Goal: Contribute content: Add original content to the website for others to see

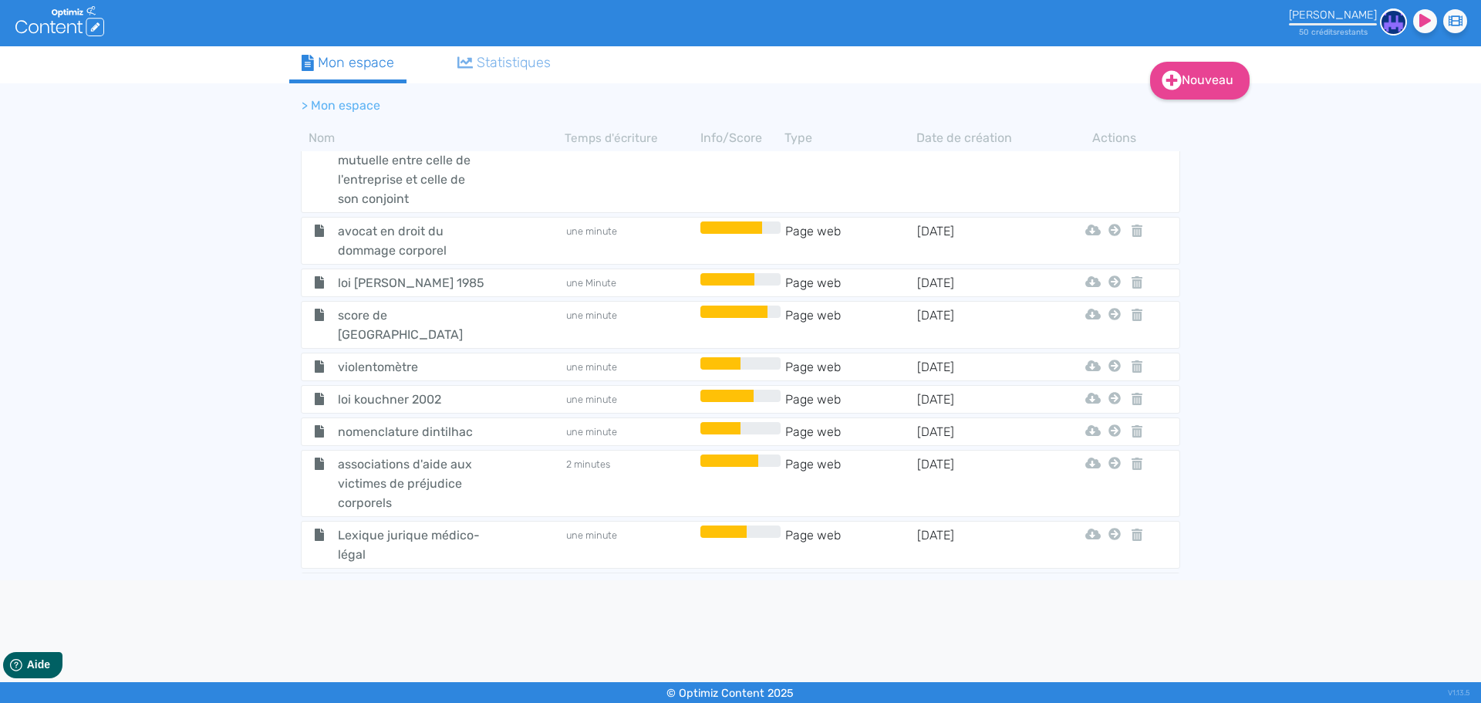
scroll to position [3163, 0]
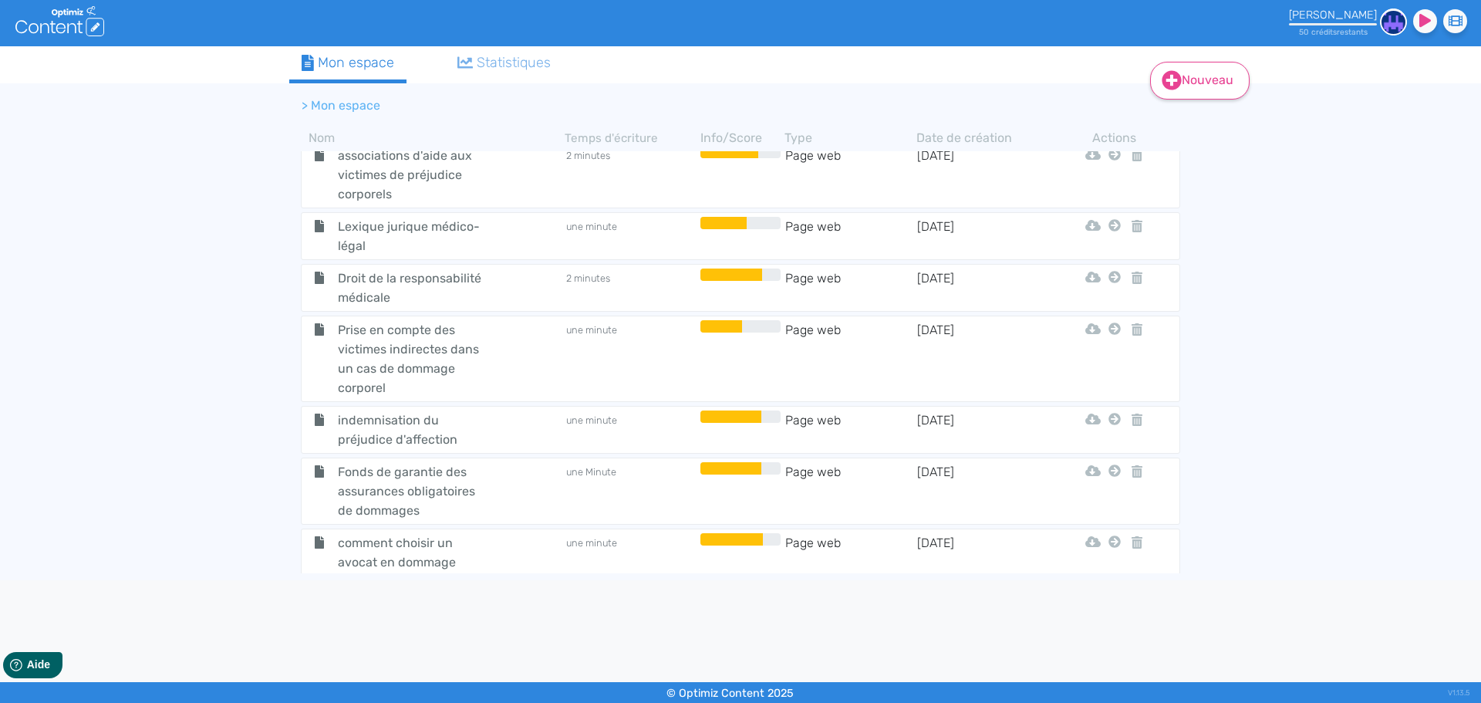
click at [1198, 96] on link "Nouveau" at bounding box center [1200, 81] width 100 height 38
click at [1194, 119] on button "Contenu" at bounding box center [1210, 119] width 123 height 25
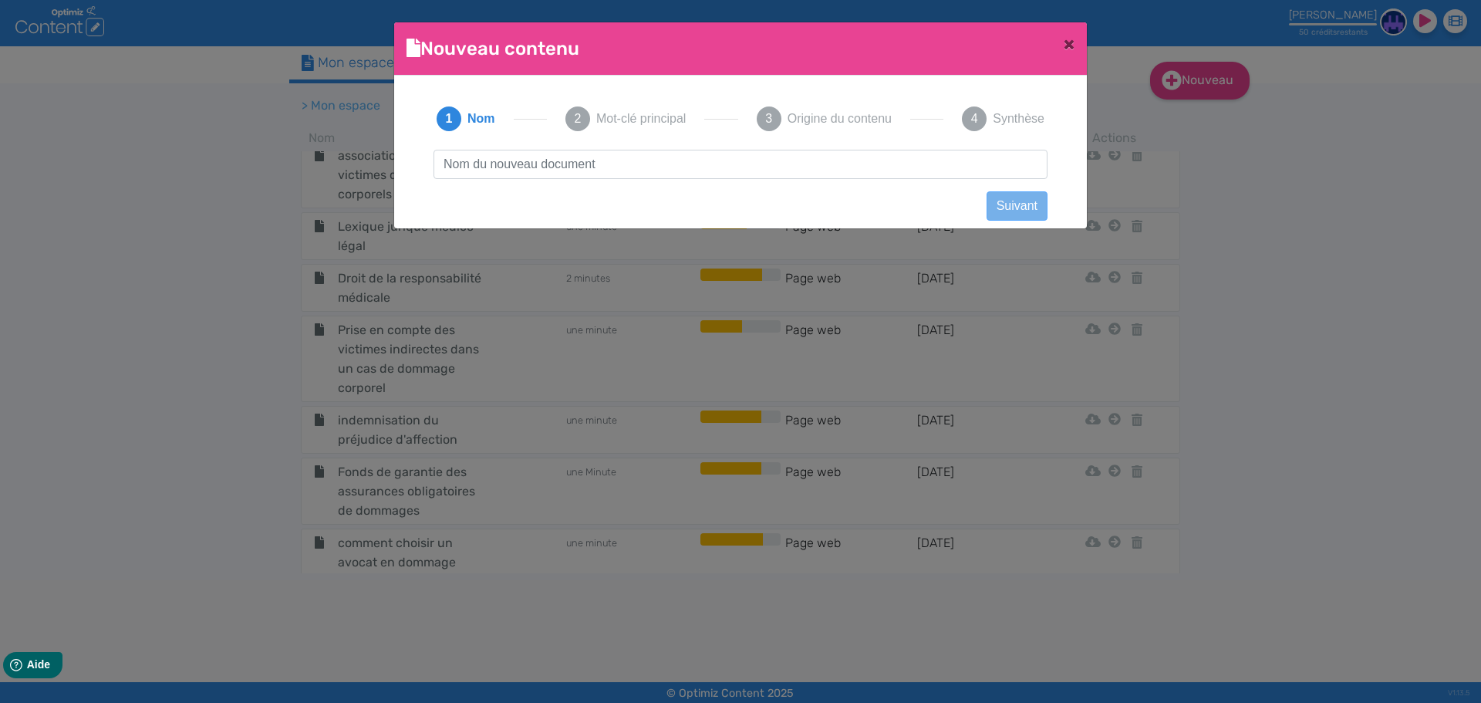
scroll to position [1, 0]
click at [1058, 43] on button "×" at bounding box center [1068, 43] width 35 height 43
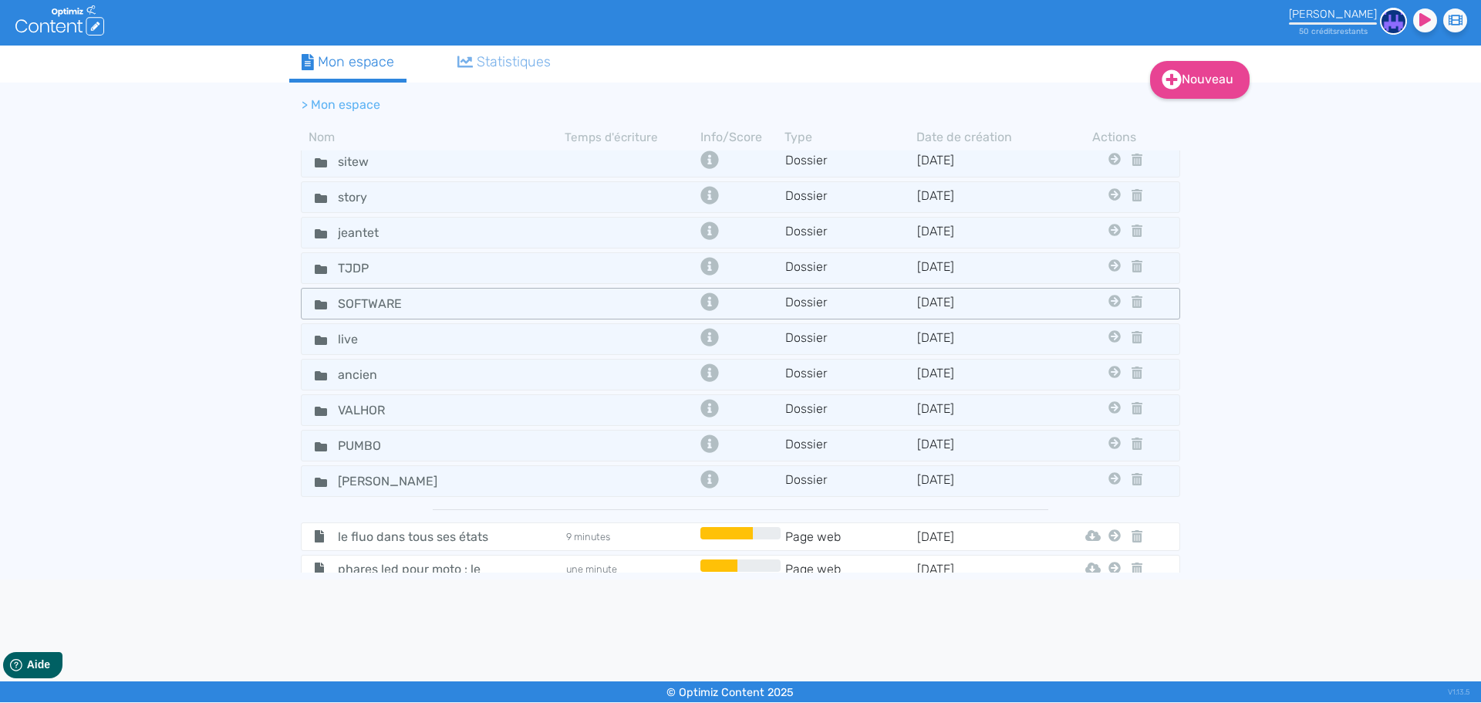
scroll to position [0, 0]
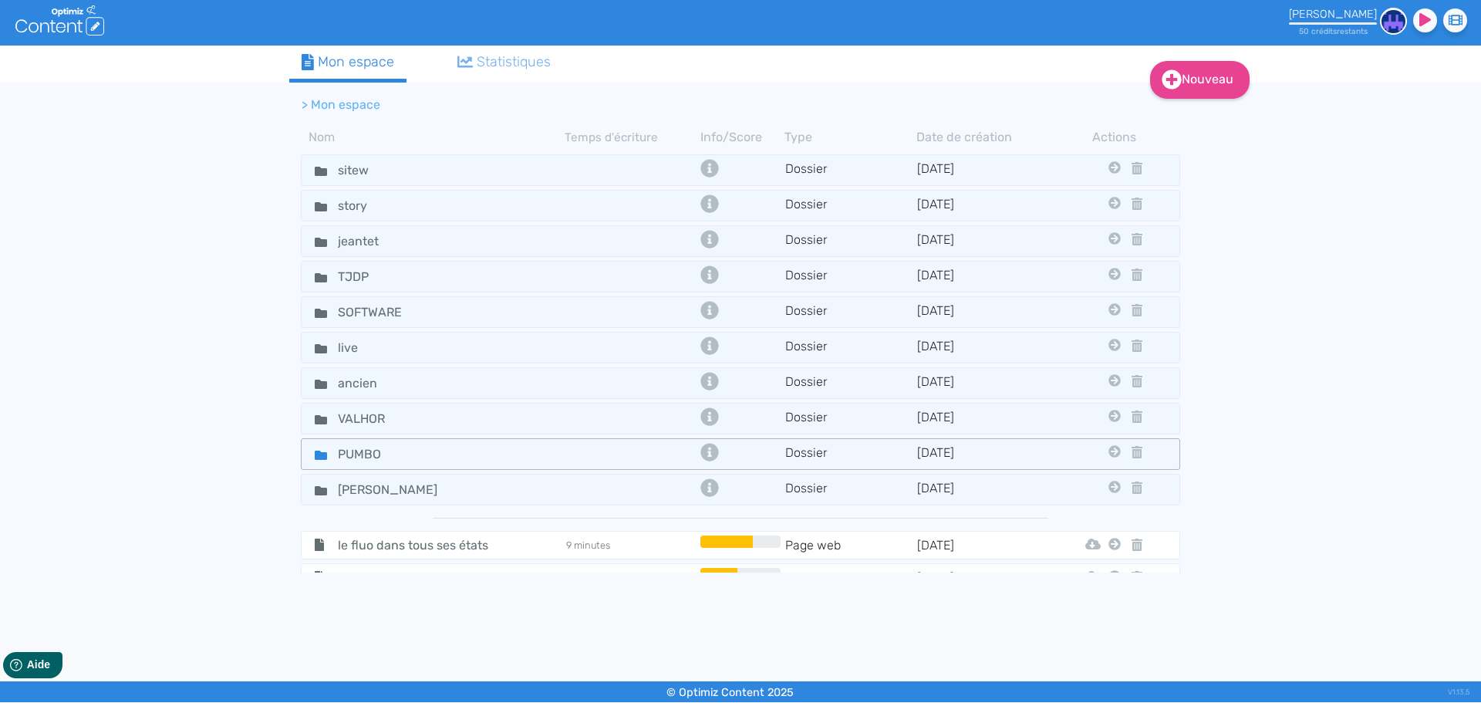
click at [319, 456] on icon at bounding box center [321, 455] width 12 height 9
click at [319, 457] on icon at bounding box center [321, 455] width 12 height 9
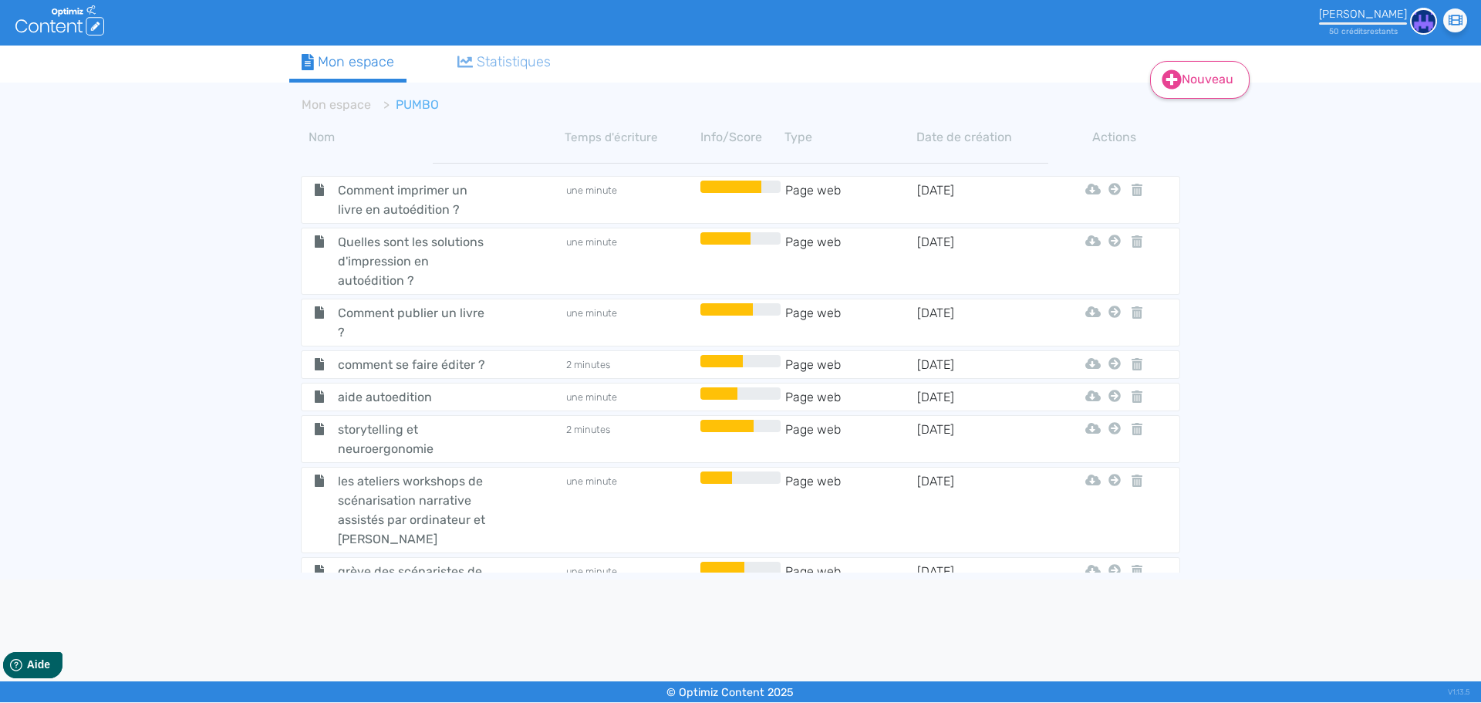
click at [1204, 73] on link "Nouveau" at bounding box center [1200, 80] width 100 height 38
click at [1203, 127] on button "Contenu" at bounding box center [1210, 118] width 123 height 25
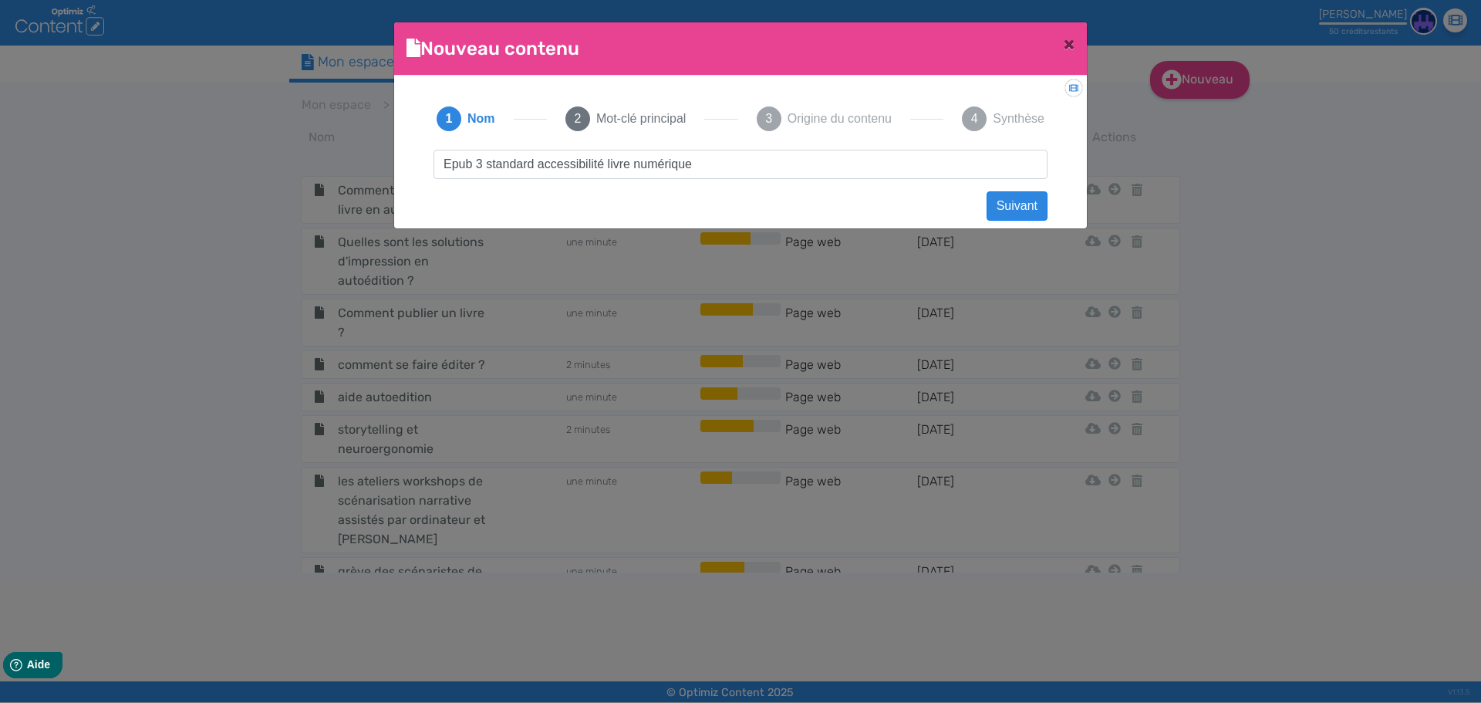
drag, startPoint x: 739, startPoint y: 169, endPoint x: 267, endPoint y: 173, distance: 472.1
click at [267, 173] on ngb-modal-window "Nouveau contenu × Didacticiel: Créer un document 1 Nom 2 Mot-clé principal 3 Or…" at bounding box center [740, 351] width 1481 height 703
click at [765, 167] on input "Epub 3 standard accessibilité livre numérique" at bounding box center [741, 164] width 614 height 29
drag, startPoint x: 765, startPoint y: 167, endPoint x: 350, endPoint y: 174, distance: 415.1
click at [350, 174] on ngb-modal-window "Nouveau contenu × Didacticiel: Créer un document 1 Nom 2 Mot-clé principal 3 Or…" at bounding box center [740, 351] width 1481 height 703
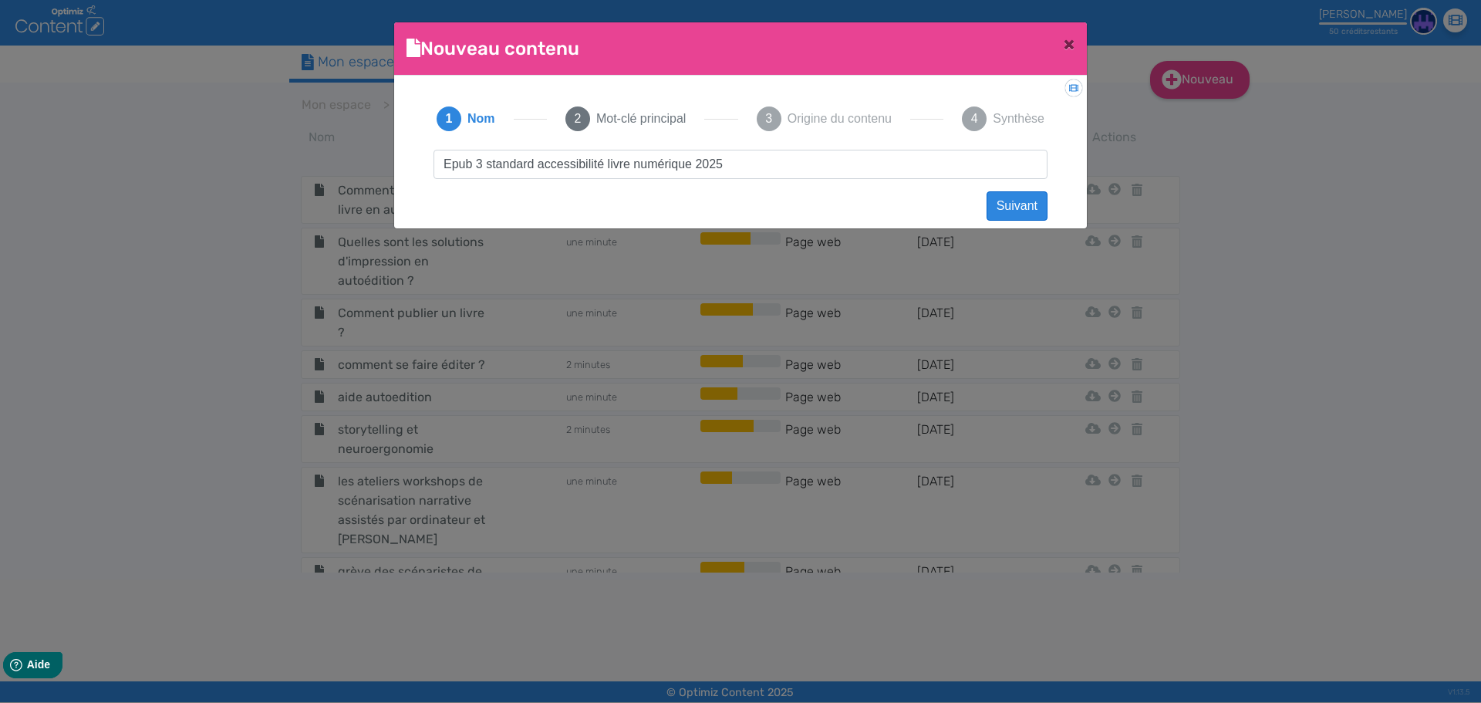
type input "Epub 3 standard accessibilité livre numérique 2025"
click at [1012, 203] on button "Suivant" at bounding box center [1017, 205] width 61 height 29
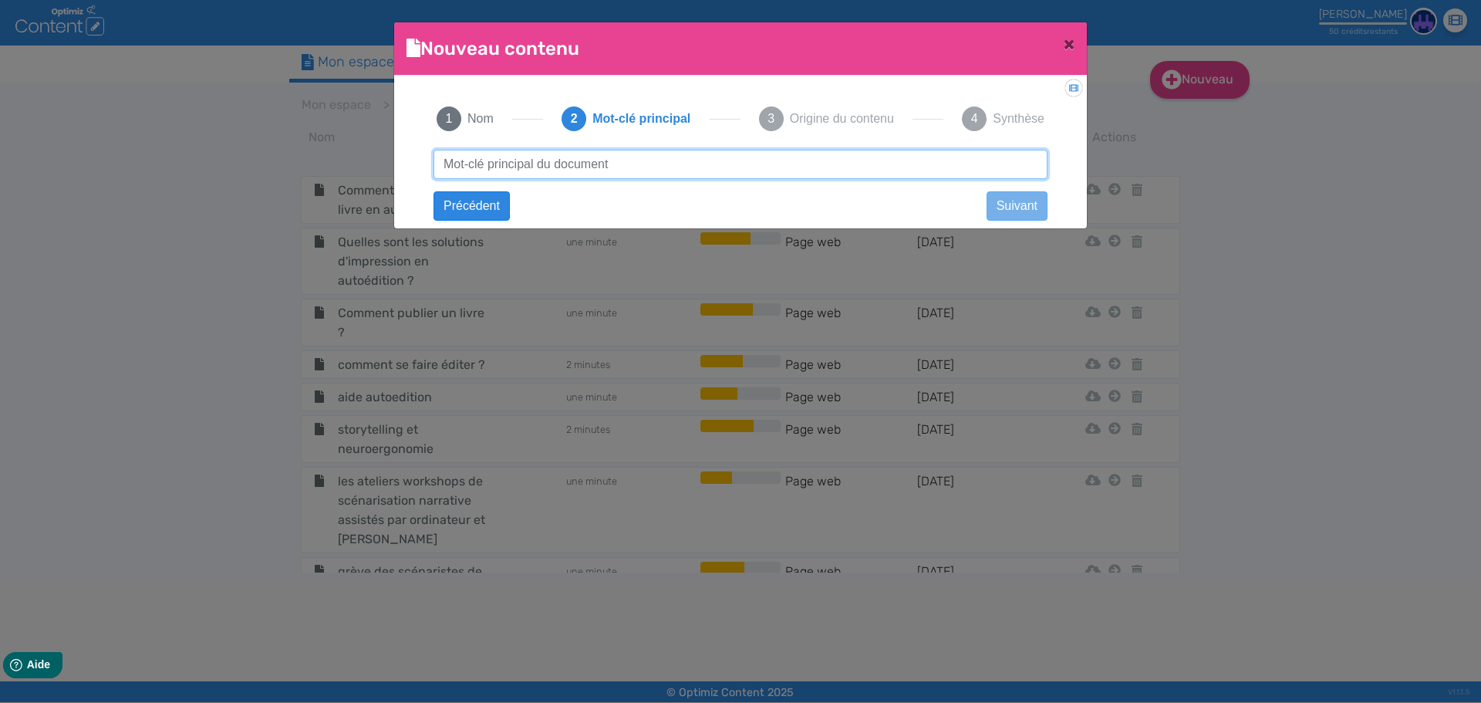
paste input "Epub 3 standard accessibilité livre numérique 2025"
click at [453, 162] on input "Epub 3 standard accessibilité livre numérique 2025" at bounding box center [741, 164] width 614 height 29
drag, startPoint x: 484, startPoint y: 167, endPoint x: 733, endPoint y: 165, distance: 249.2
click at [733, 165] on input "Epub 3 standard accessibilité livre numérique 2025" at bounding box center [741, 164] width 614 height 29
type input "Epub 3"
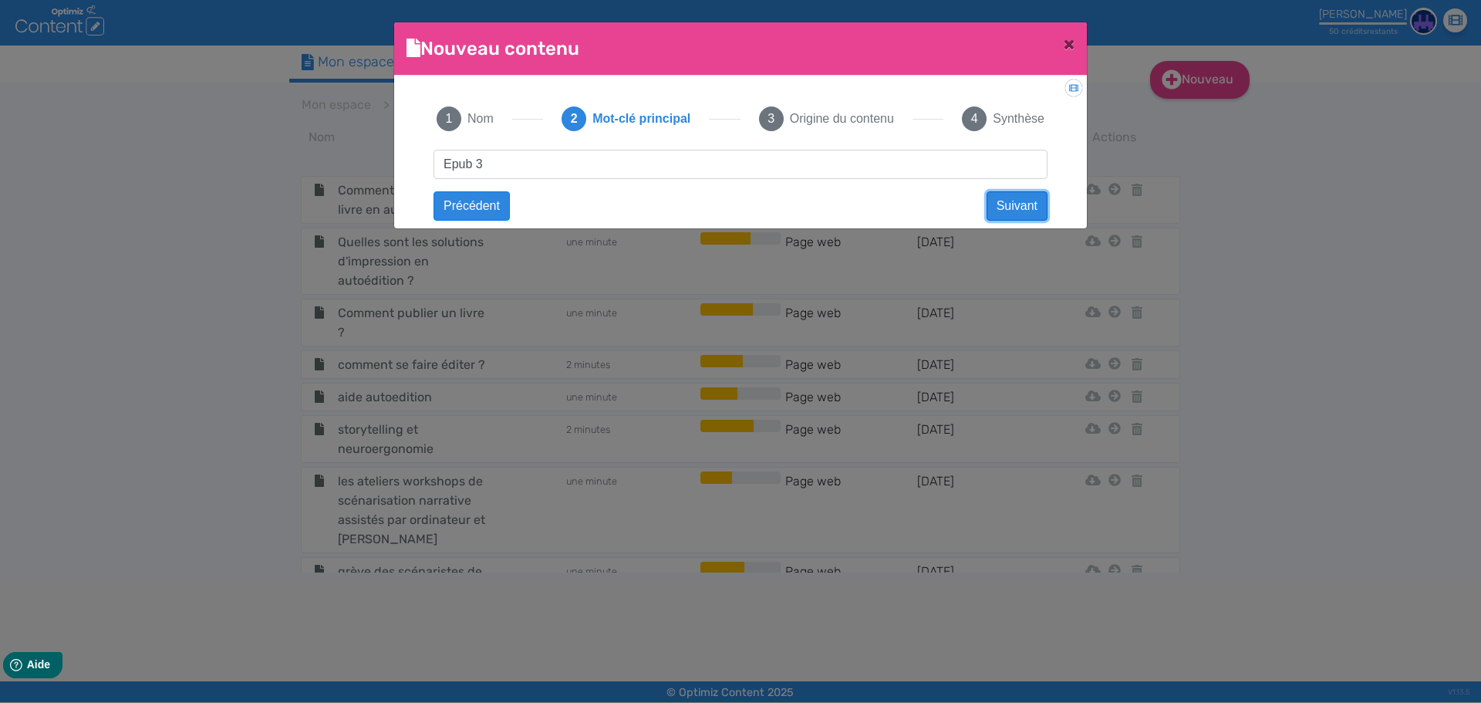
click at [1021, 201] on button "Suivant" at bounding box center [1017, 205] width 61 height 29
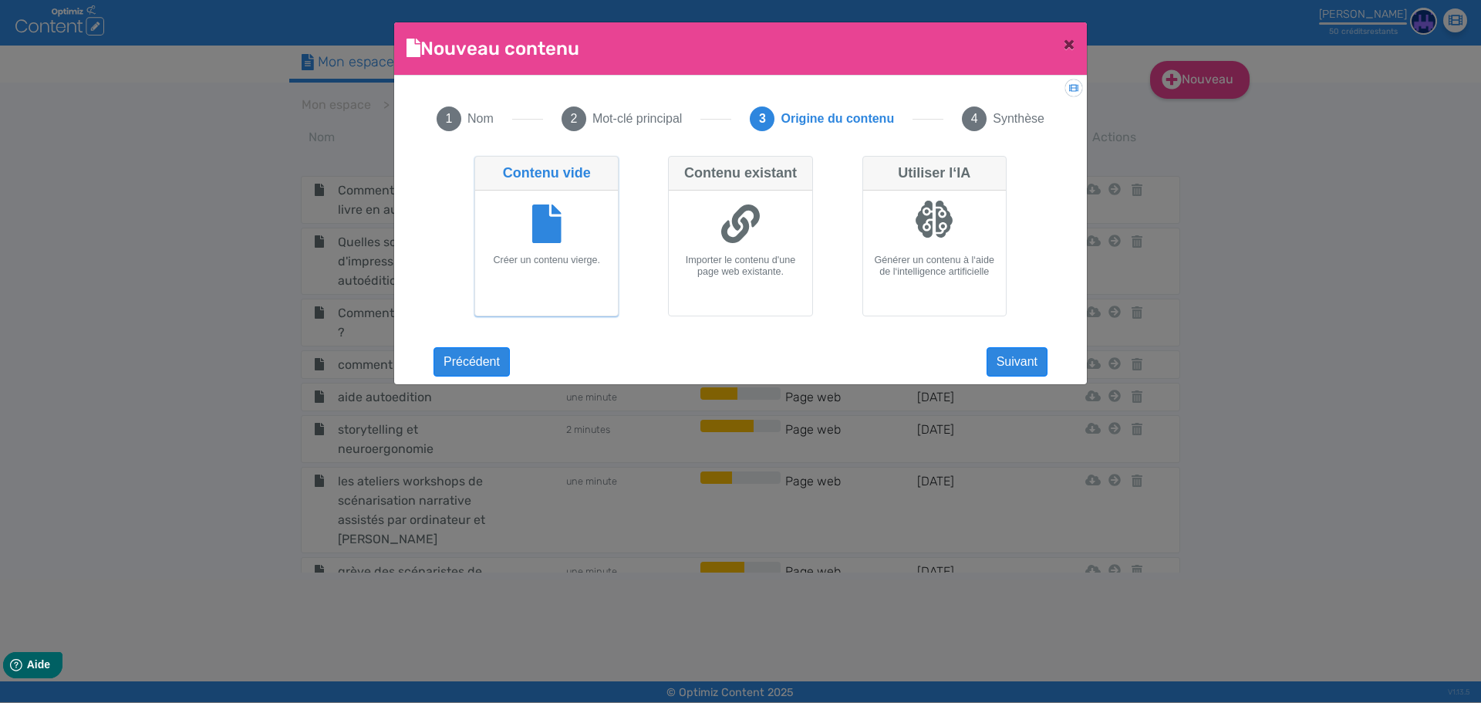
click at [949, 249] on div at bounding box center [934, 226] width 130 height 58
click at [873, 166] on input "Utiliser l‘IA Générer un contenu à l‘aide de l‘intelligence artificielle" at bounding box center [867, 161] width 10 height 10
radio input "true"
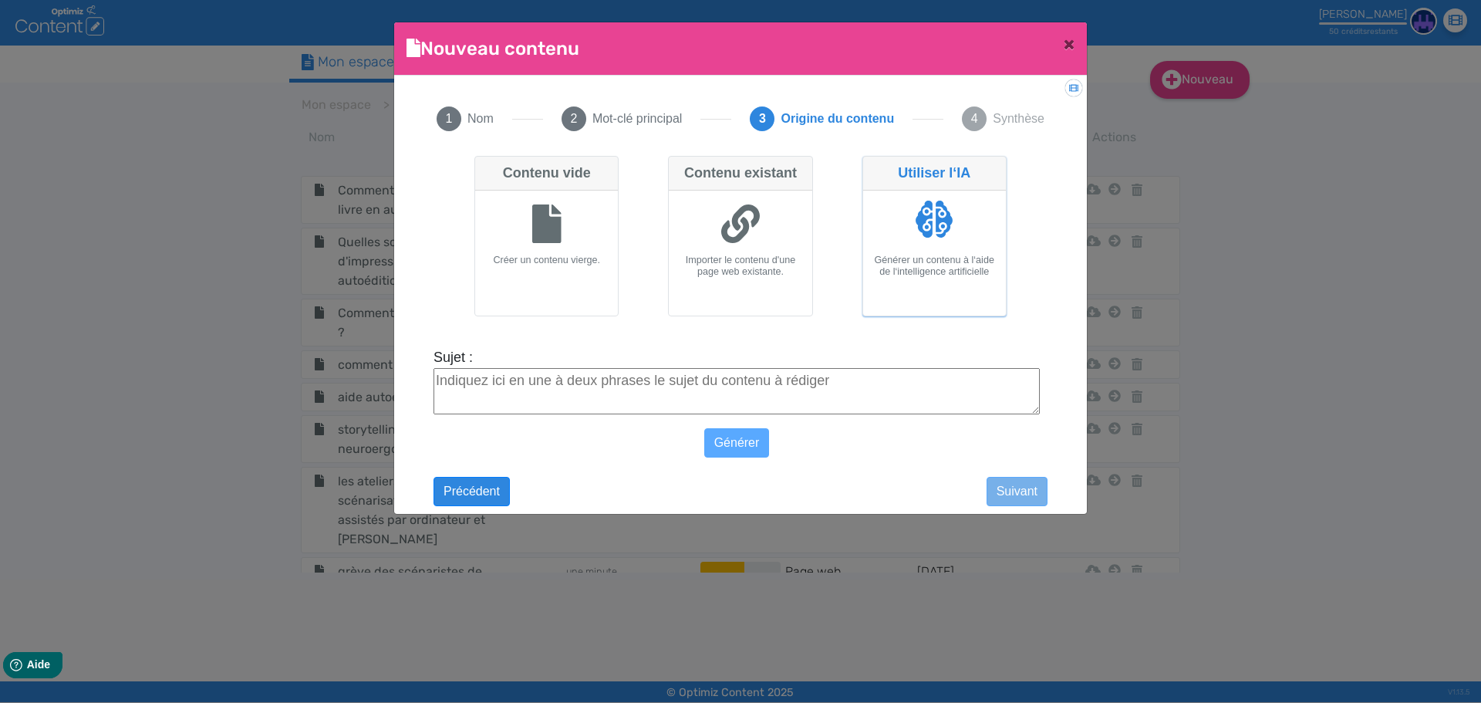
click at [767, 401] on textarea "Sujet :" at bounding box center [737, 391] width 606 height 46
paste textarea "Epub 3 standard accessibilité livre numérique 2025"
click at [485, 387] on textarea "Epub 3 standard accessibilité livre numérique 2025" at bounding box center [737, 391] width 606 height 46
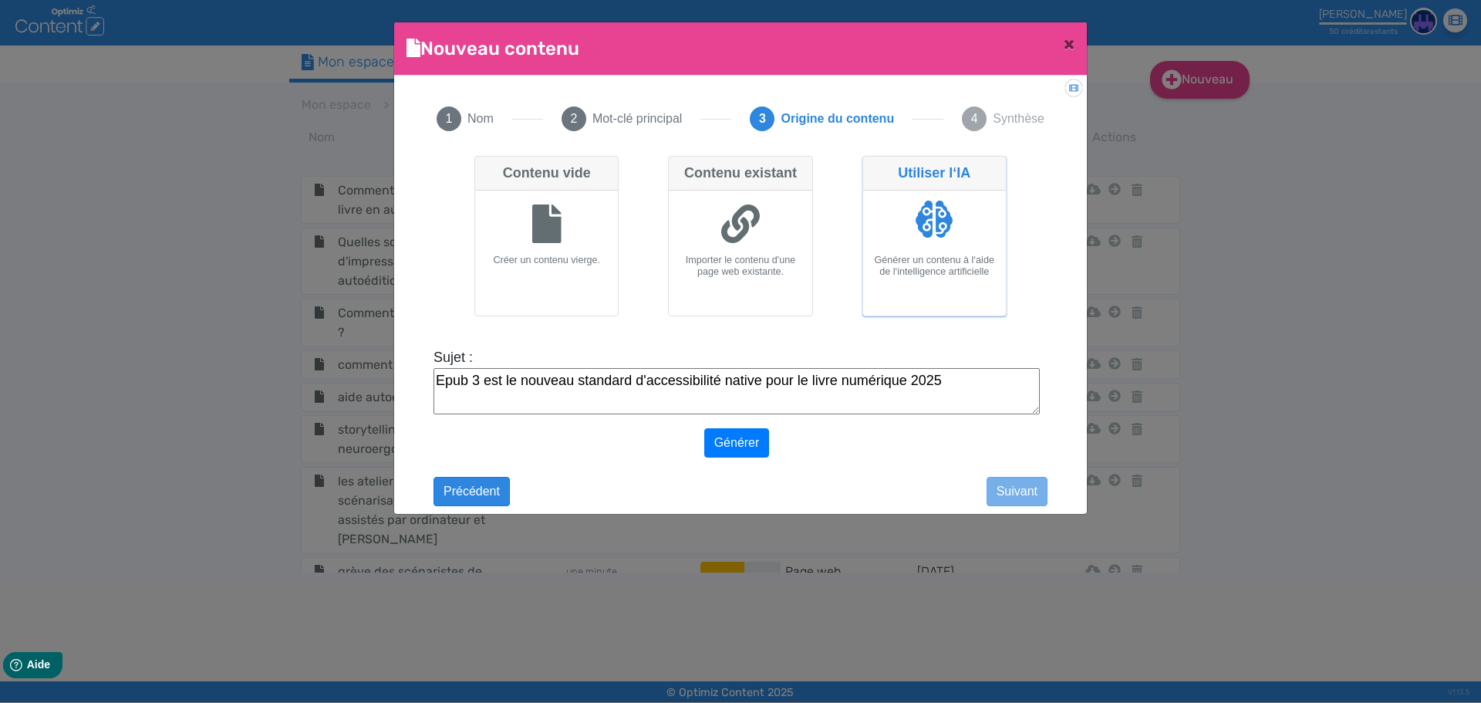
click at [911, 372] on textarea "Epub 3 est le nouveau standard d'accessibilité native pour le livre numérique 2…" at bounding box center [737, 391] width 606 height 46
click at [993, 376] on textarea "Epub 3 est le nouveau standard d'accessibilité native pour le livre numérique e…" at bounding box center [737, 391] width 606 height 46
click at [491, 404] on textarea "Epub 3 est le nouveau standard d'accessibilité native pour le livre numérique e…" at bounding box center [737, 391] width 606 height 46
click at [699, 401] on textarea "Epub 3 est le nouveau standard d'accessibilité native pour le livre numérique e…" at bounding box center [737, 391] width 606 height 46
click at [714, 407] on textarea "Epub 3 est le nouveau standard d'accessibilité native pour le livre numérique e…" at bounding box center [737, 391] width 606 height 46
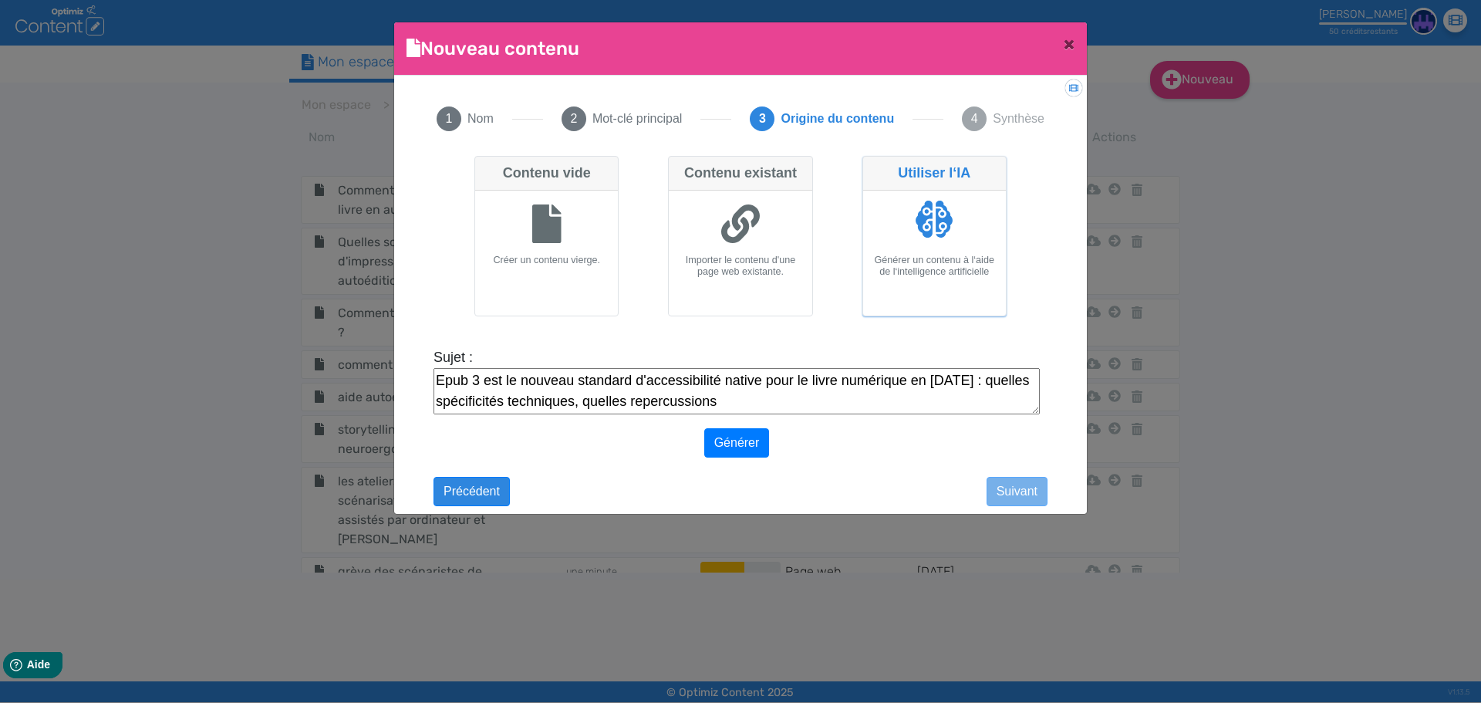
click at [830, 407] on textarea "Epub 3 est le nouveau standard d'accessibilité native pour le livre numérique e…" at bounding box center [737, 391] width 606 height 46
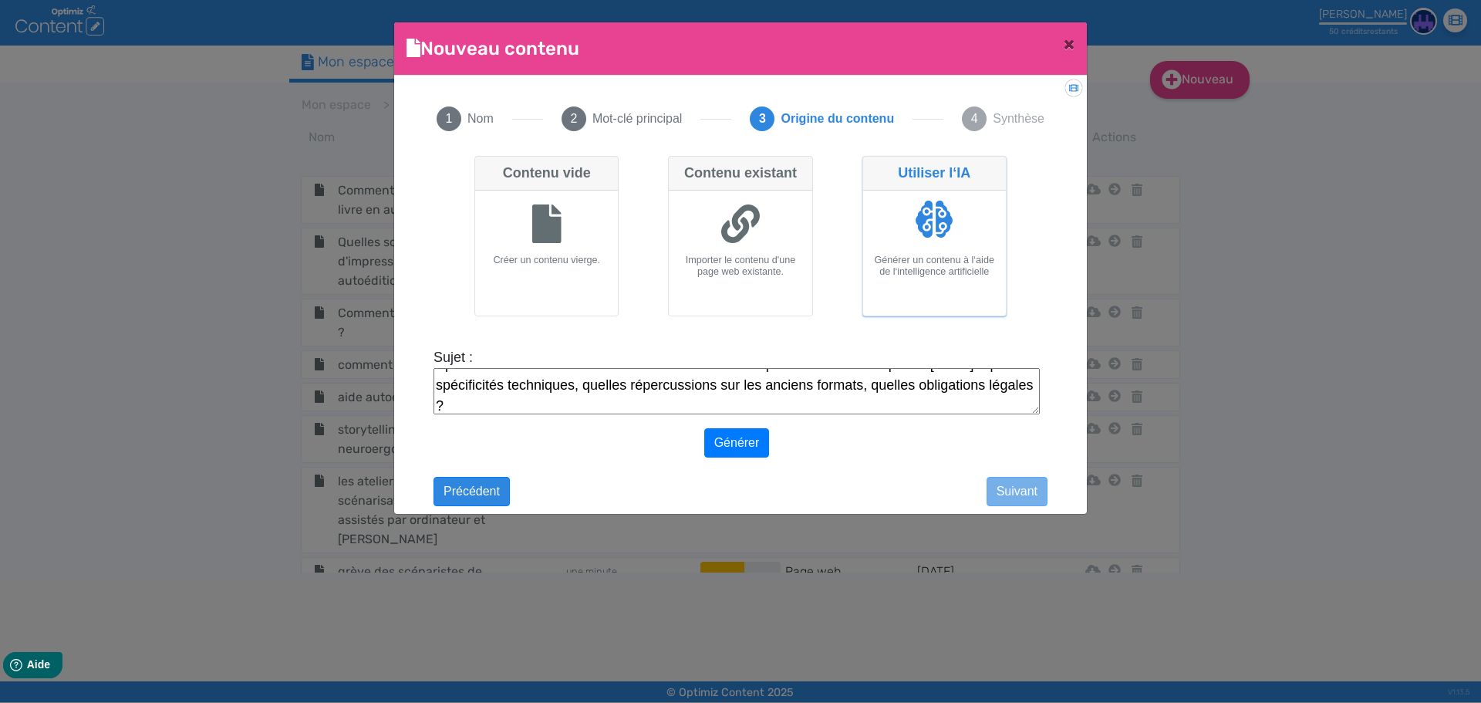
click at [906, 383] on textarea "Epub 3 est le nouveau standard d'accessibilité native pour le livre numérique e…" at bounding box center [737, 391] width 606 height 46
click at [917, 384] on textarea "Epub 3 est le nouveau standard d'accessibilité native pour le livre numérique e…" at bounding box center [737, 391] width 606 height 46
click at [913, 384] on textarea "Epub 3 est le nouveau standard d'accessibilité native pour le livre numérique e…" at bounding box center [737, 391] width 606 height 46
click at [915, 385] on textarea "Epub 3 est le nouveau standard d'accessibilité native pour le livre numérique e…" at bounding box center [737, 391] width 606 height 46
type textarea "Epub 3 est le nouveau standard d'accessibilité native pour le livre numérique e…"
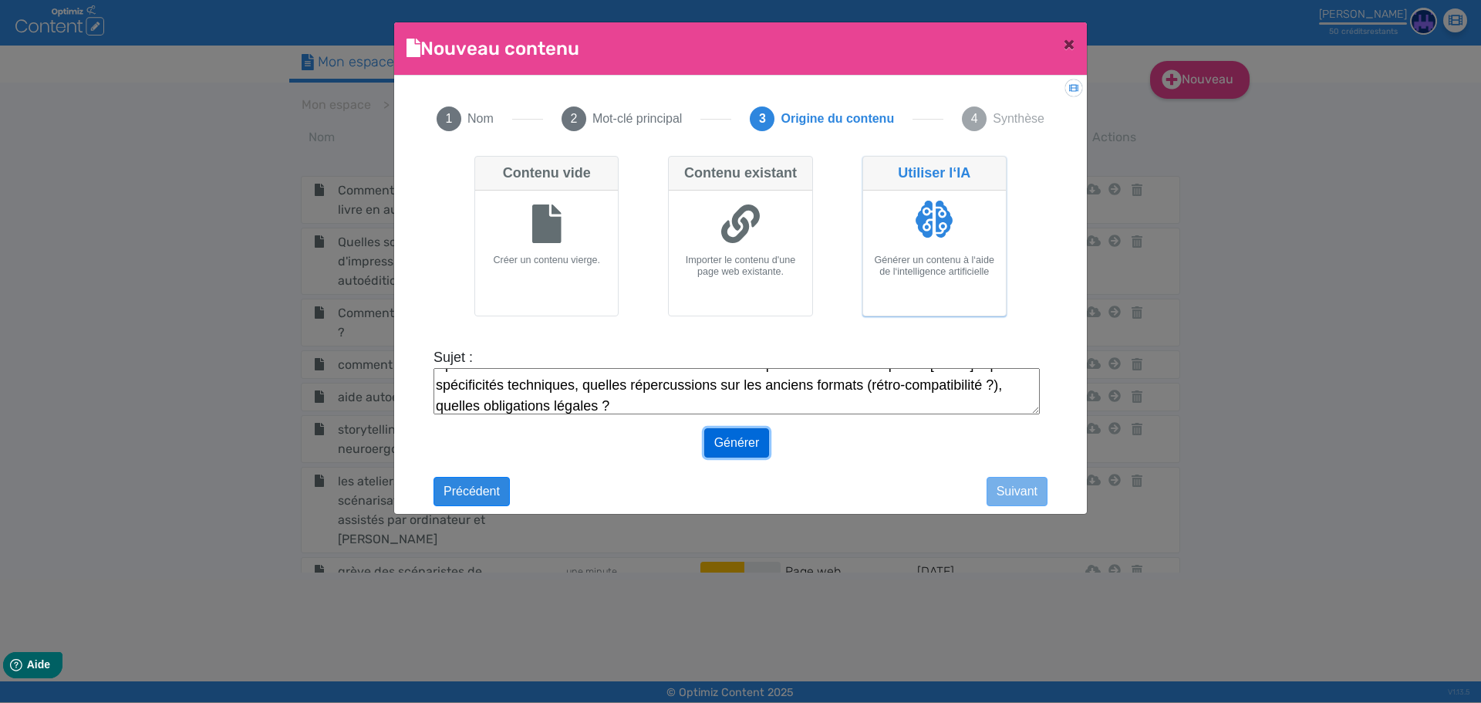
click at [724, 434] on button "Générer" at bounding box center [737, 442] width 66 height 29
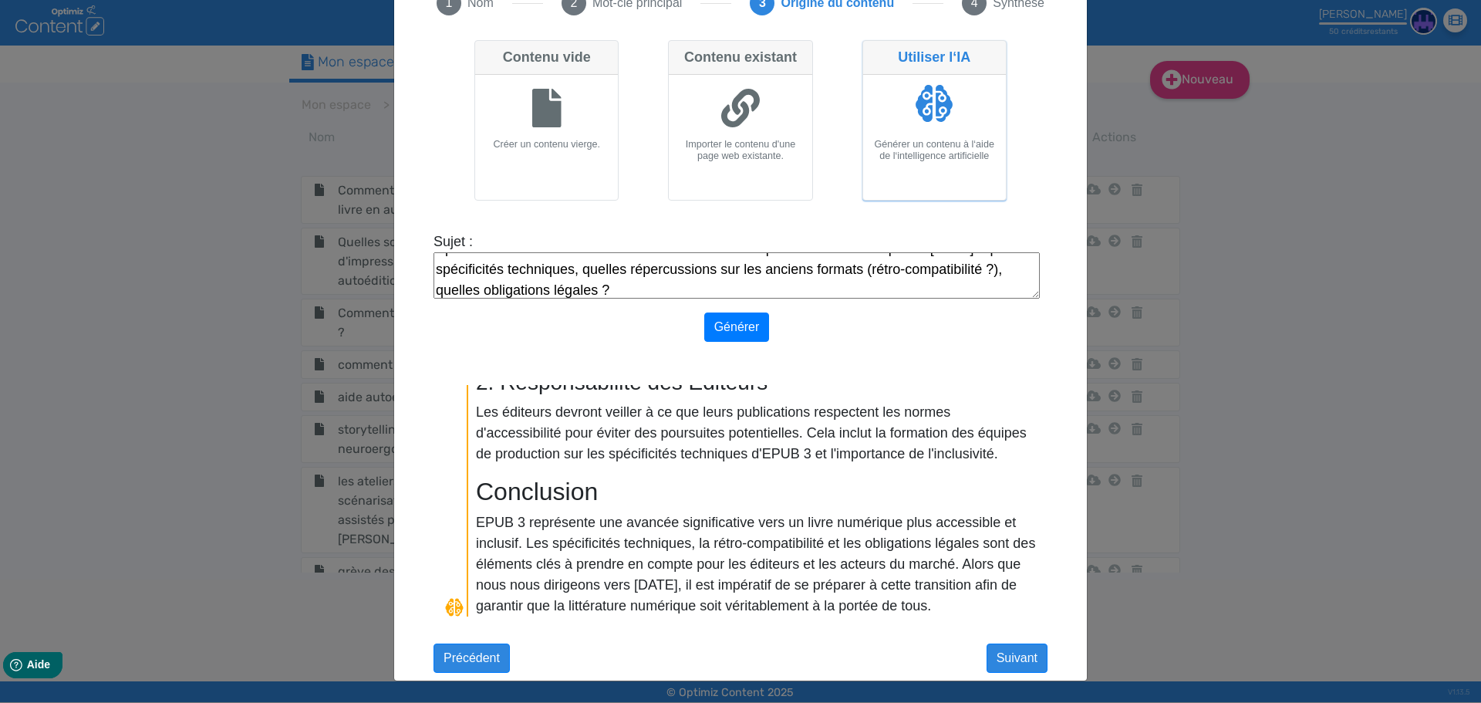
scroll to position [1354, 0]
click at [1009, 656] on button "Suivant" at bounding box center [1017, 657] width 61 height 29
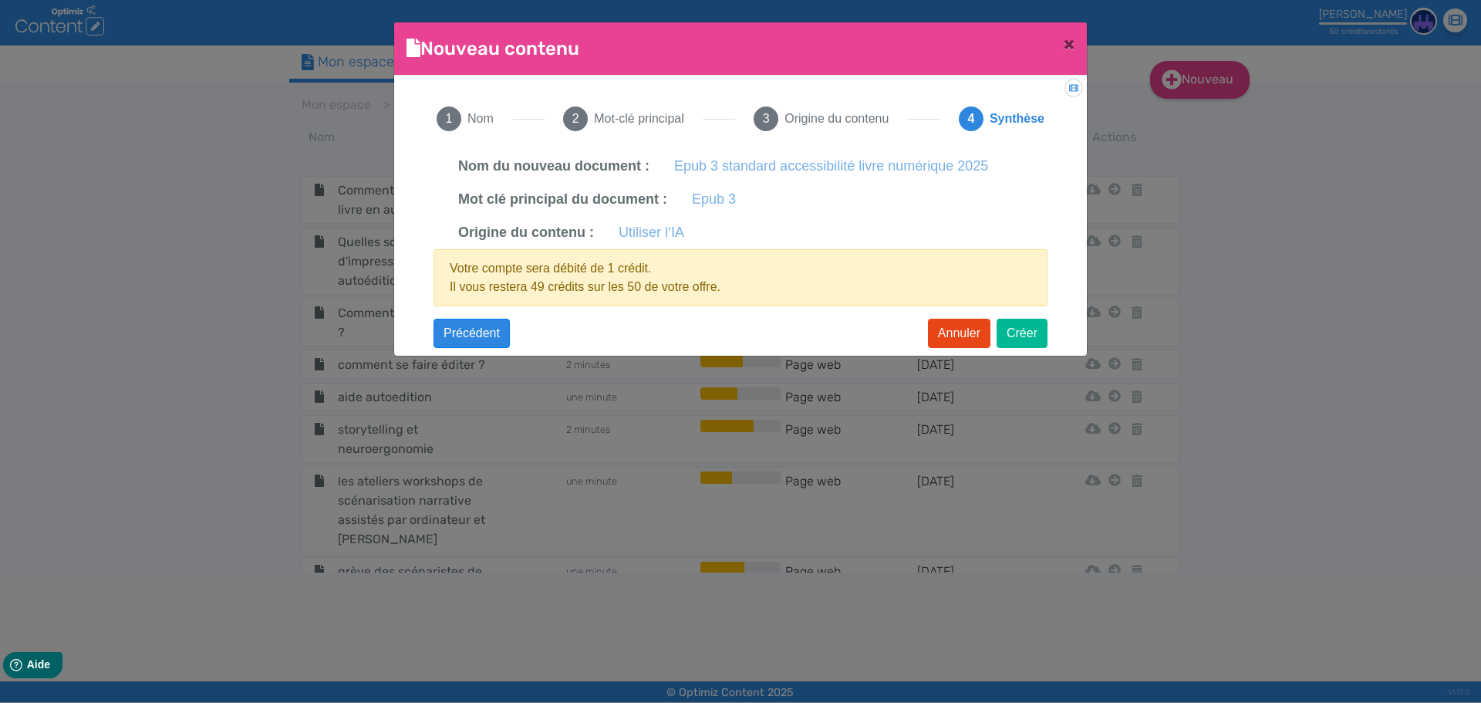
scroll to position [0, 0]
click at [1003, 334] on button "Créer" at bounding box center [1022, 333] width 51 height 29
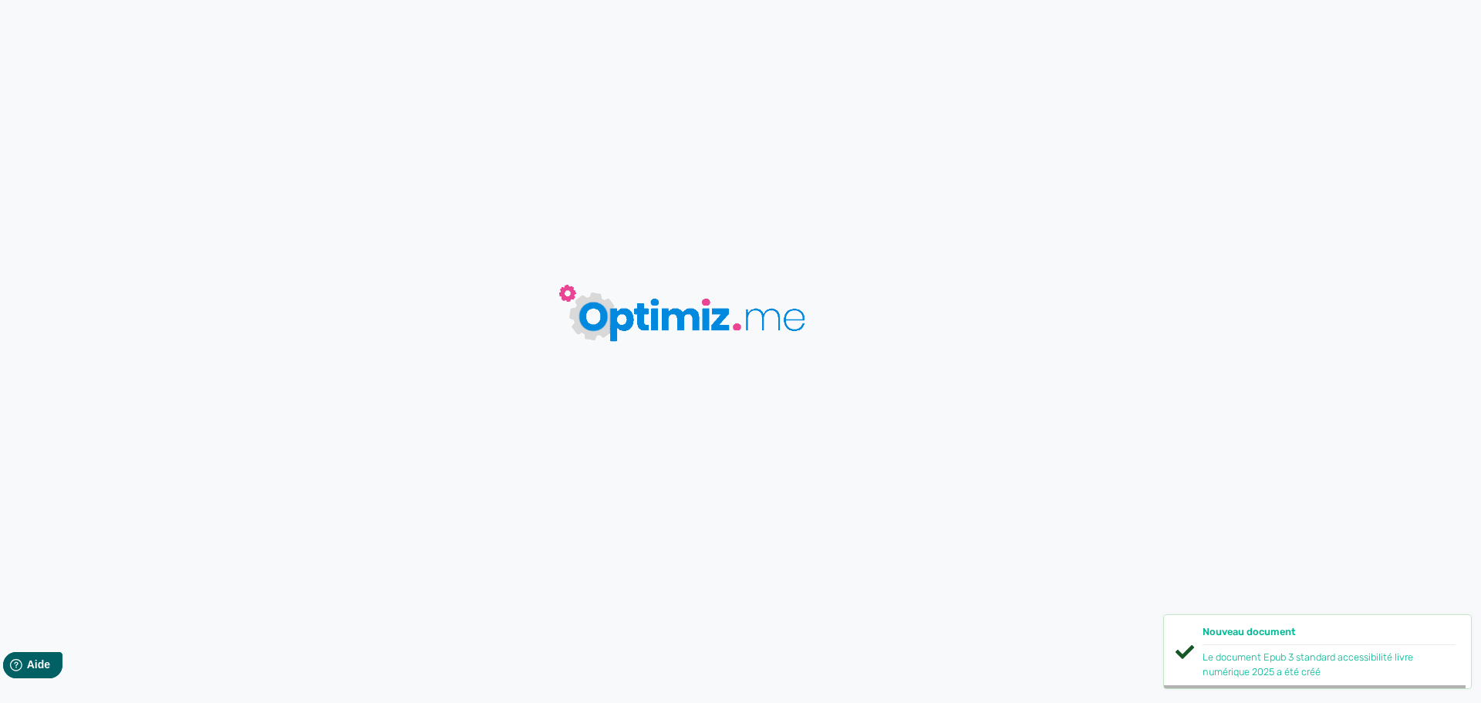
type input "Epub 3 standard accessibilité livre numérique 2025"
